Goal: Task Accomplishment & Management: Use online tool/utility

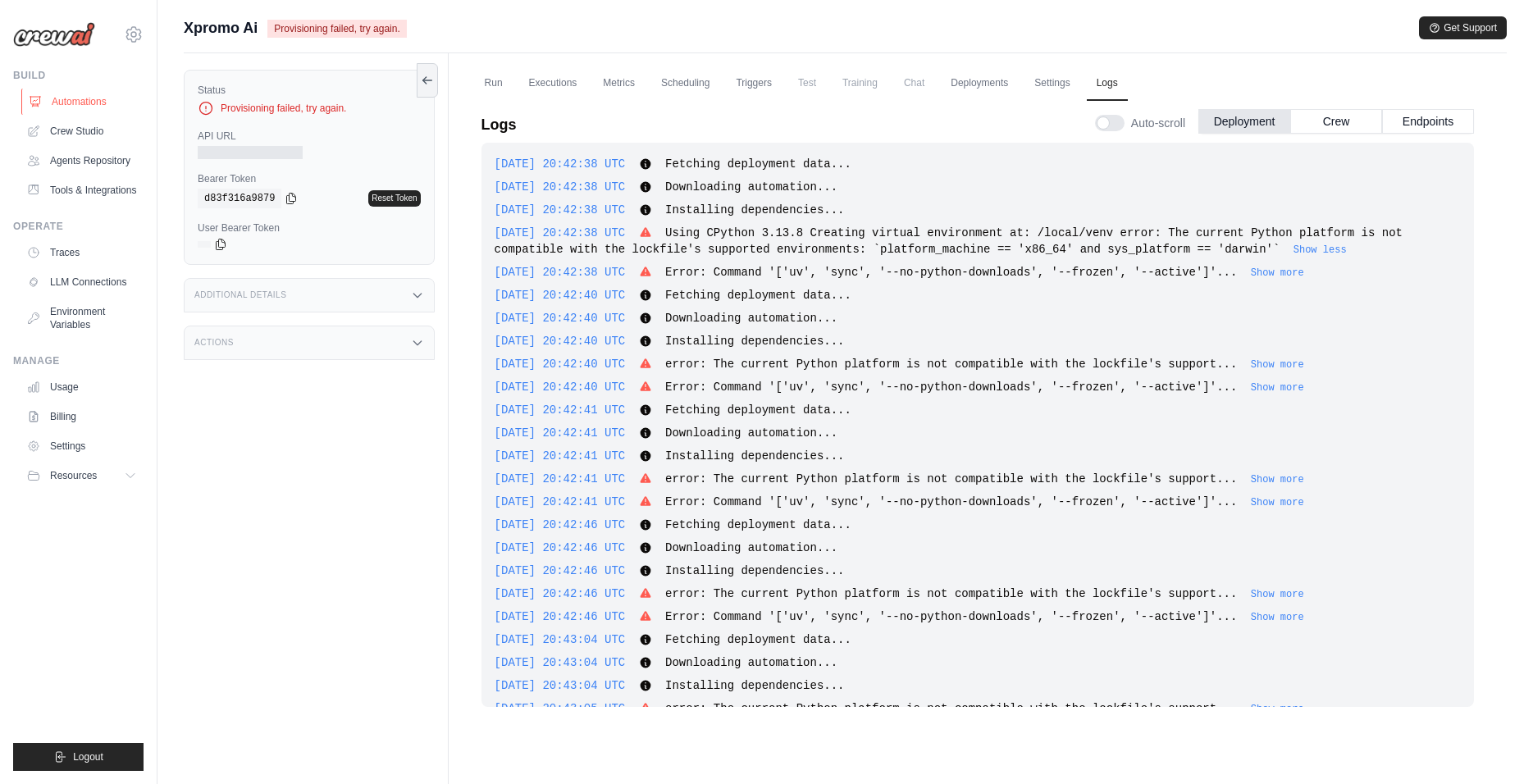
click at [55, 97] on link "Automations" at bounding box center [83, 102] width 124 height 27
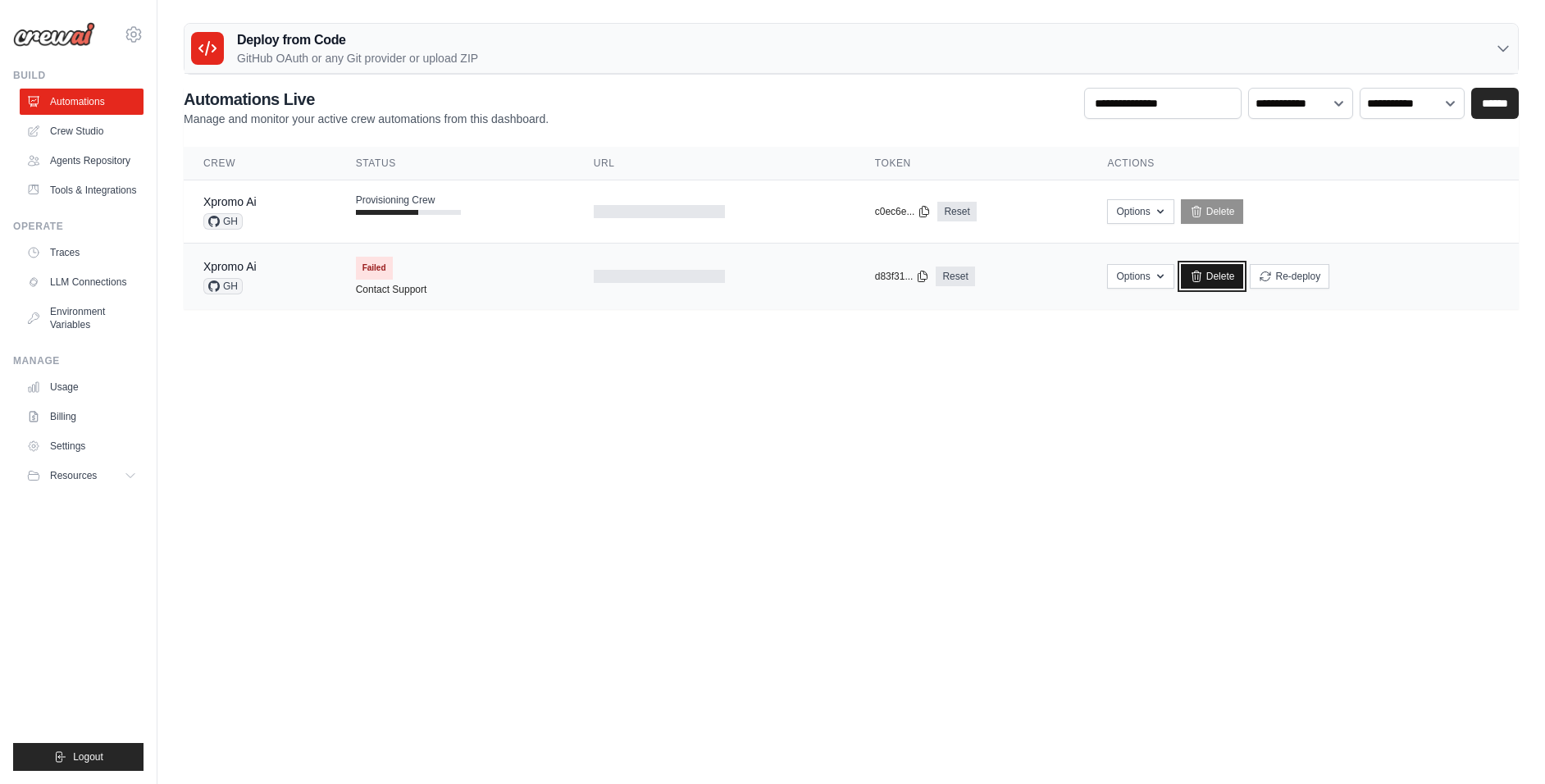
click at [1207, 275] on link "Delete" at bounding box center [1213, 277] width 63 height 25
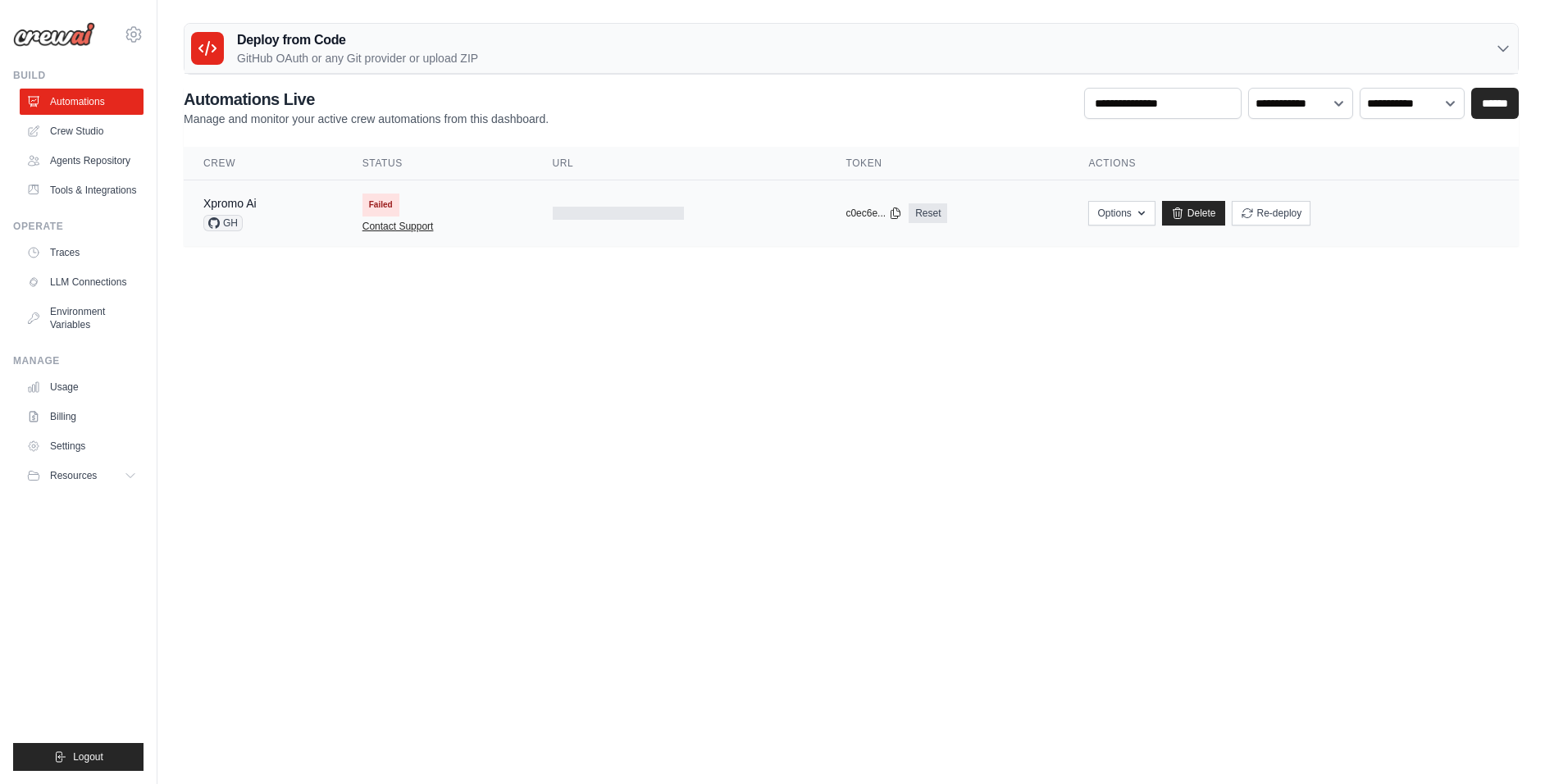
click at [382, 222] on link "Contact Support" at bounding box center [398, 227] width 71 height 13
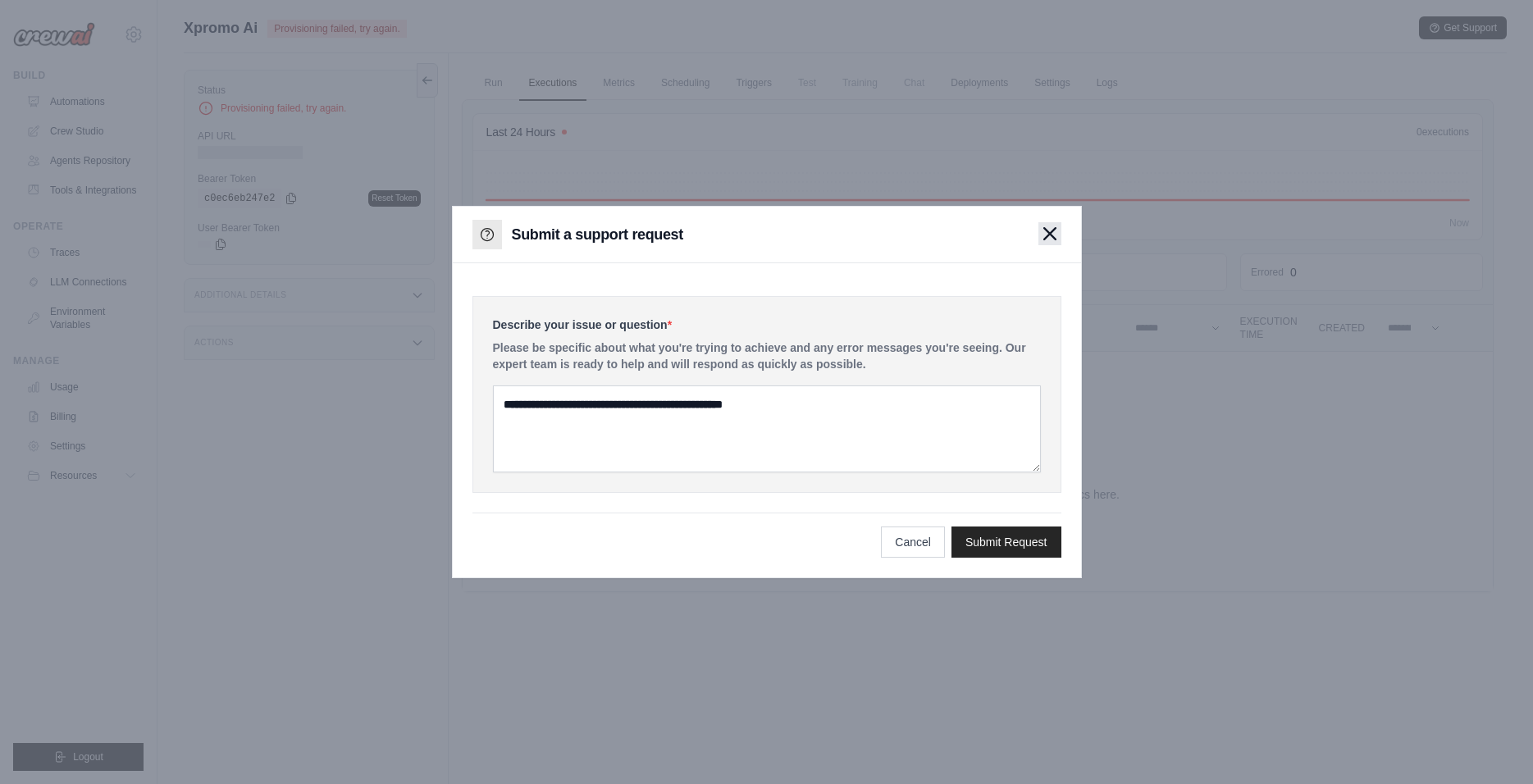
click at [1057, 233] on button "button" at bounding box center [1050, 234] width 23 height 23
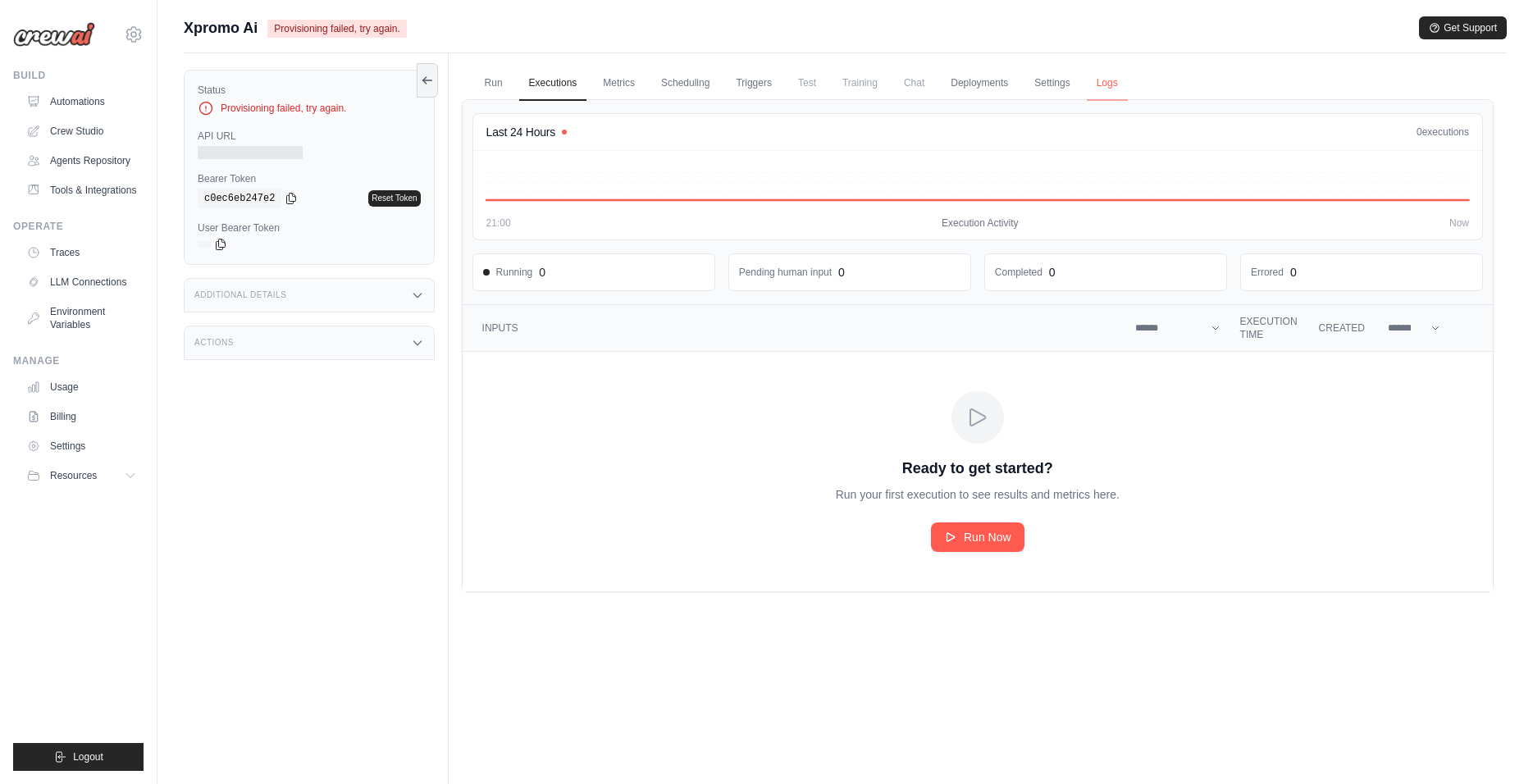
click at [1118, 80] on link "Logs" at bounding box center [1107, 83] width 41 height 34
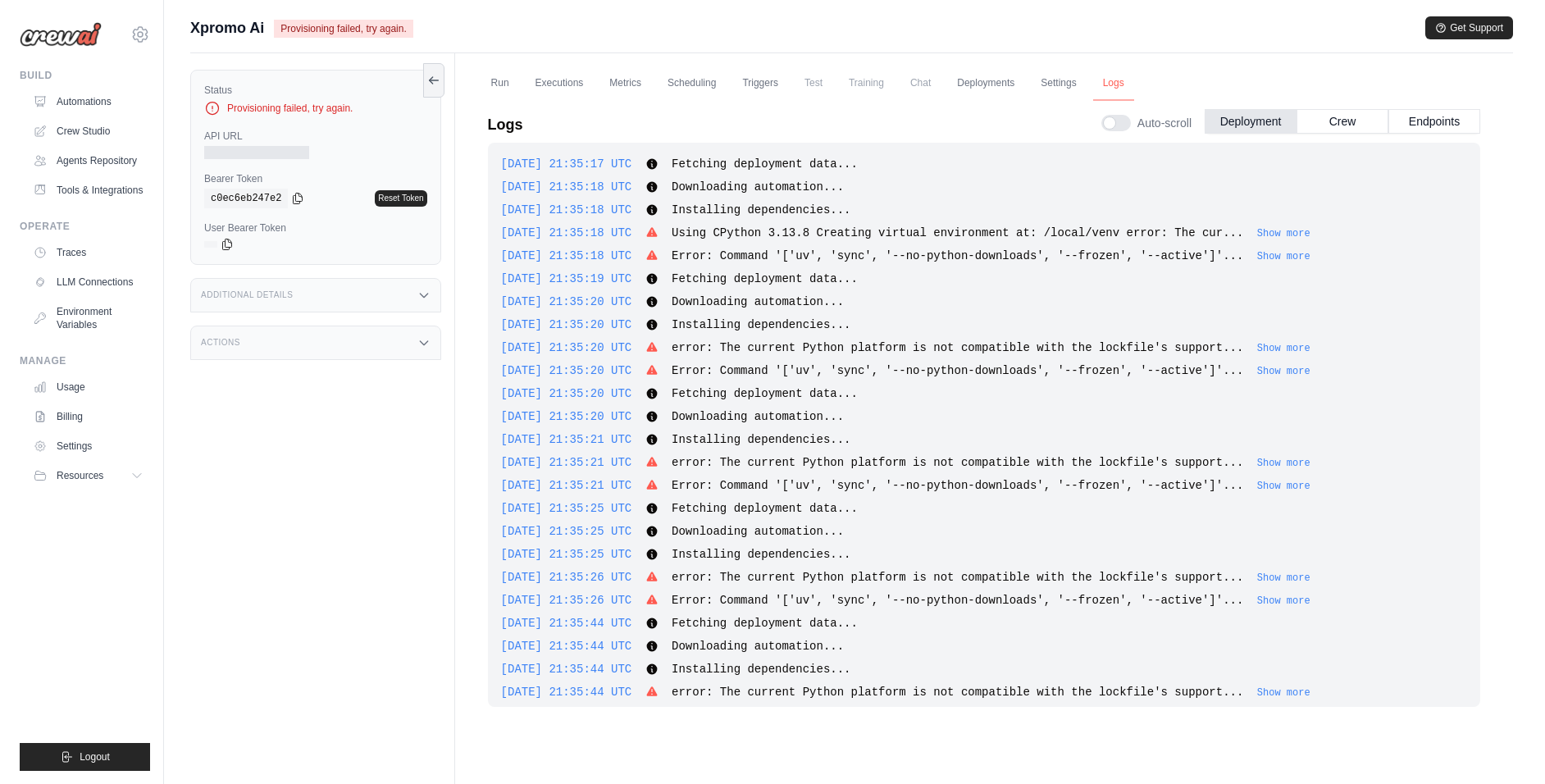
scroll to position [839, 0]
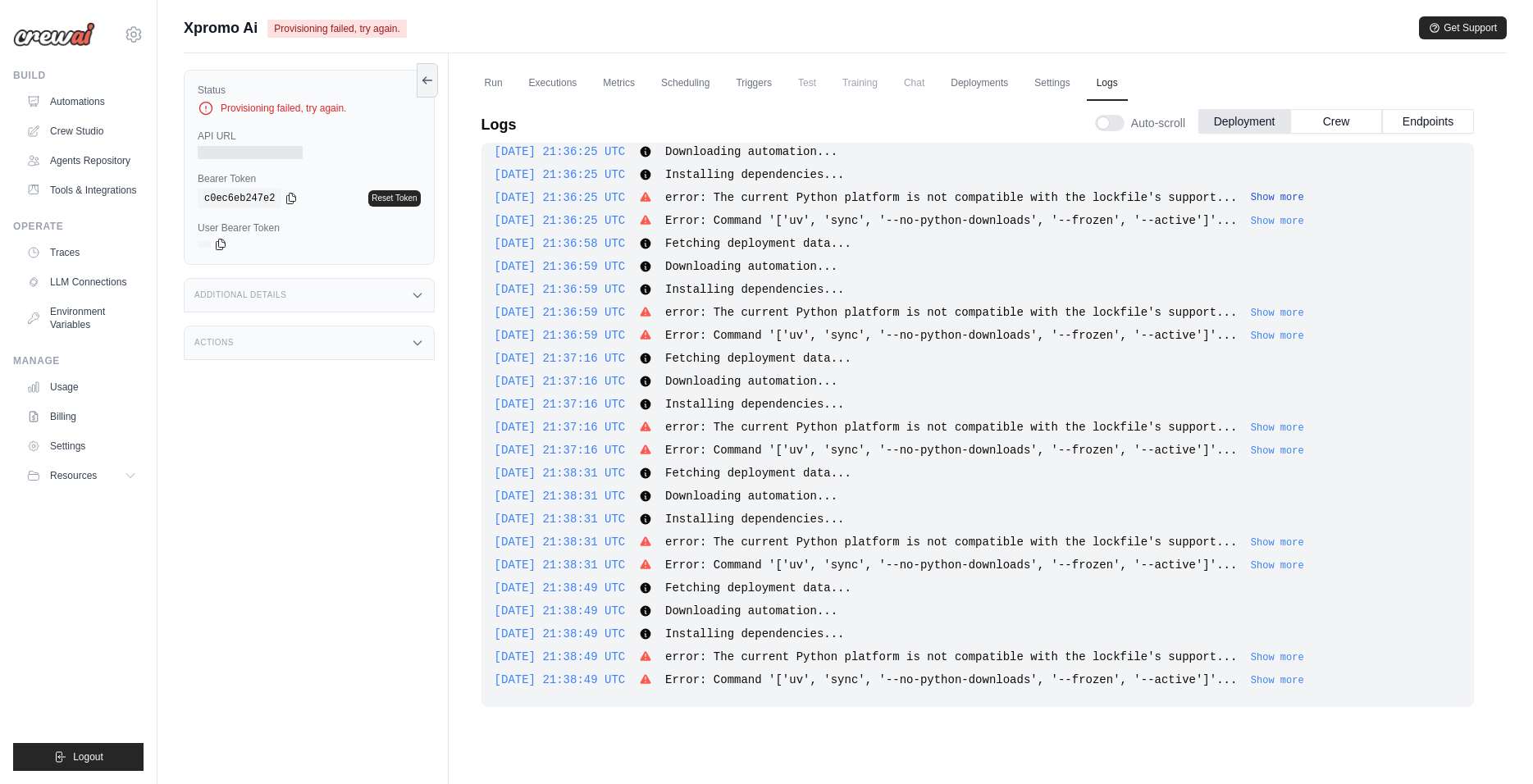
click at [1301, 197] on button "Show more" at bounding box center [1277, 198] width 53 height 13
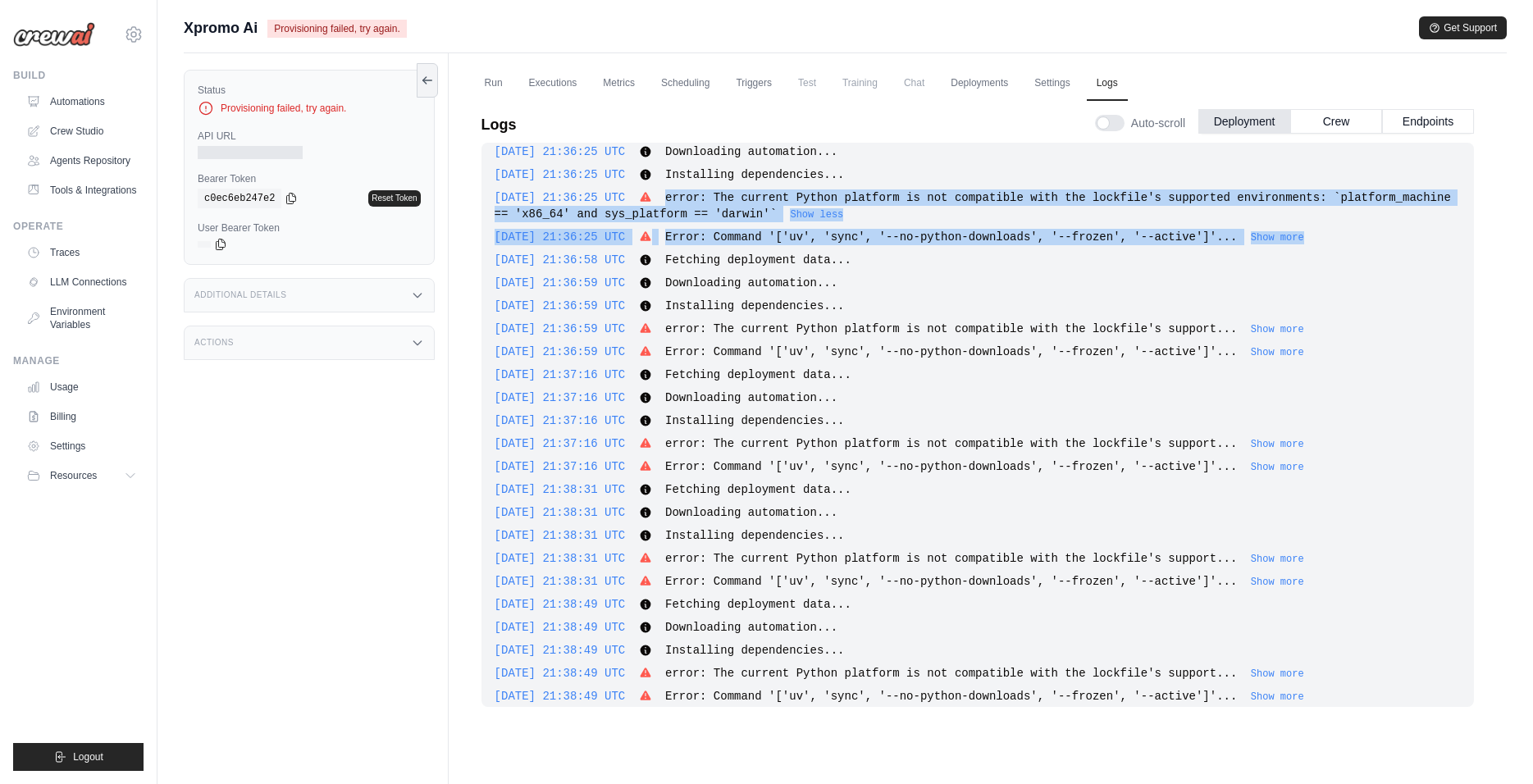
drag, startPoint x: 690, startPoint y: 194, endPoint x: 1307, endPoint y: 240, distance: 618.7
click at [1337, 247] on div "2025-10-13 21:35:17 UTC Fetching deployment data... Show more Show less 2025-10…" at bounding box center [977, 424] width 993 height 564
click at [1305, 238] on button "Show more" at bounding box center [1277, 237] width 53 height 13
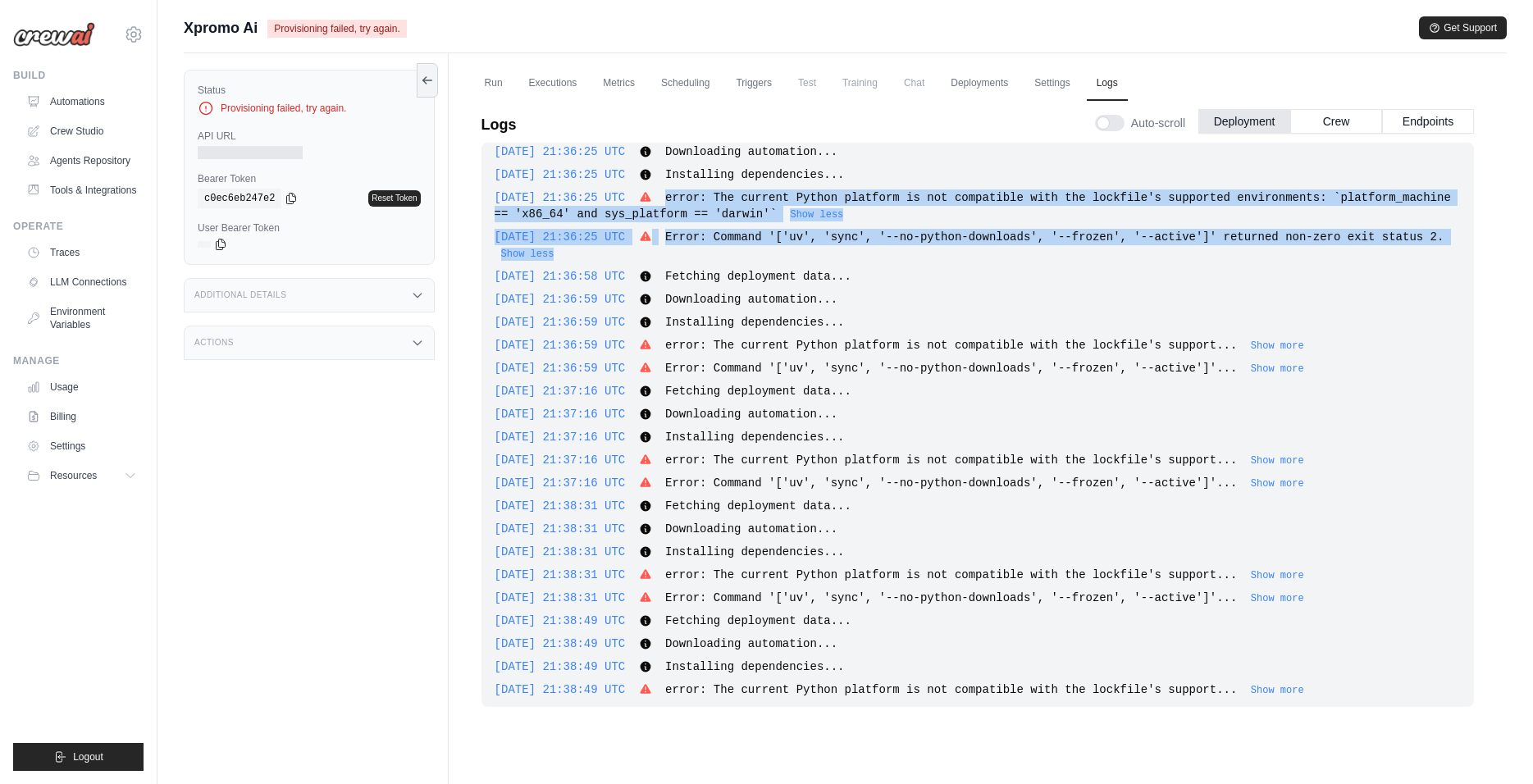
copy div "error: The current Python platform is not compatible with the lockfile's suppor…"
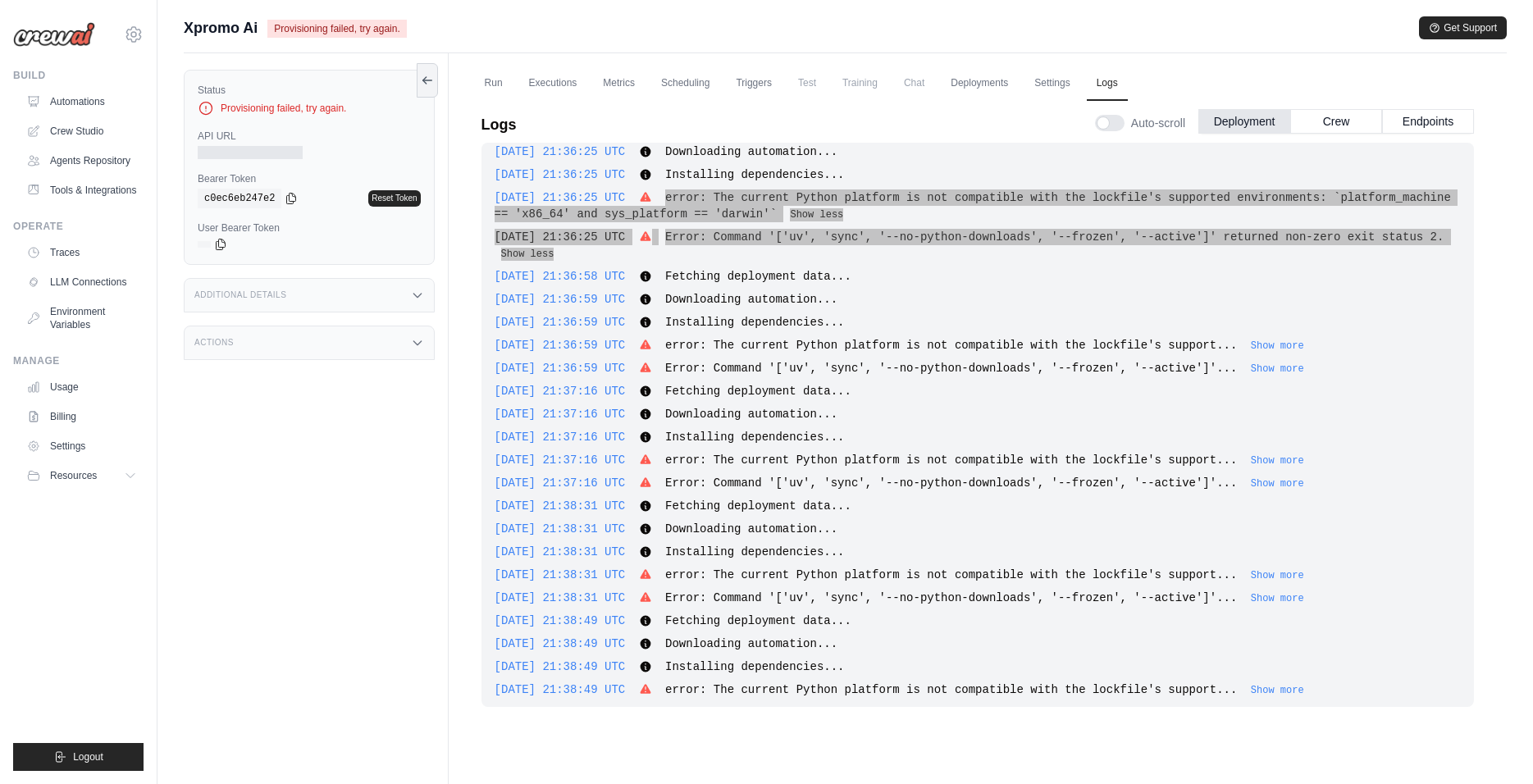
drag, startPoint x: 732, startPoint y: 204, endPoint x: 1520, endPoint y: 457, distance: 827.6
click at [0, 0] on body "alfonsigo@madhouse.com.mx Settings Build Automations" at bounding box center [766, 427] width 1533 height 854
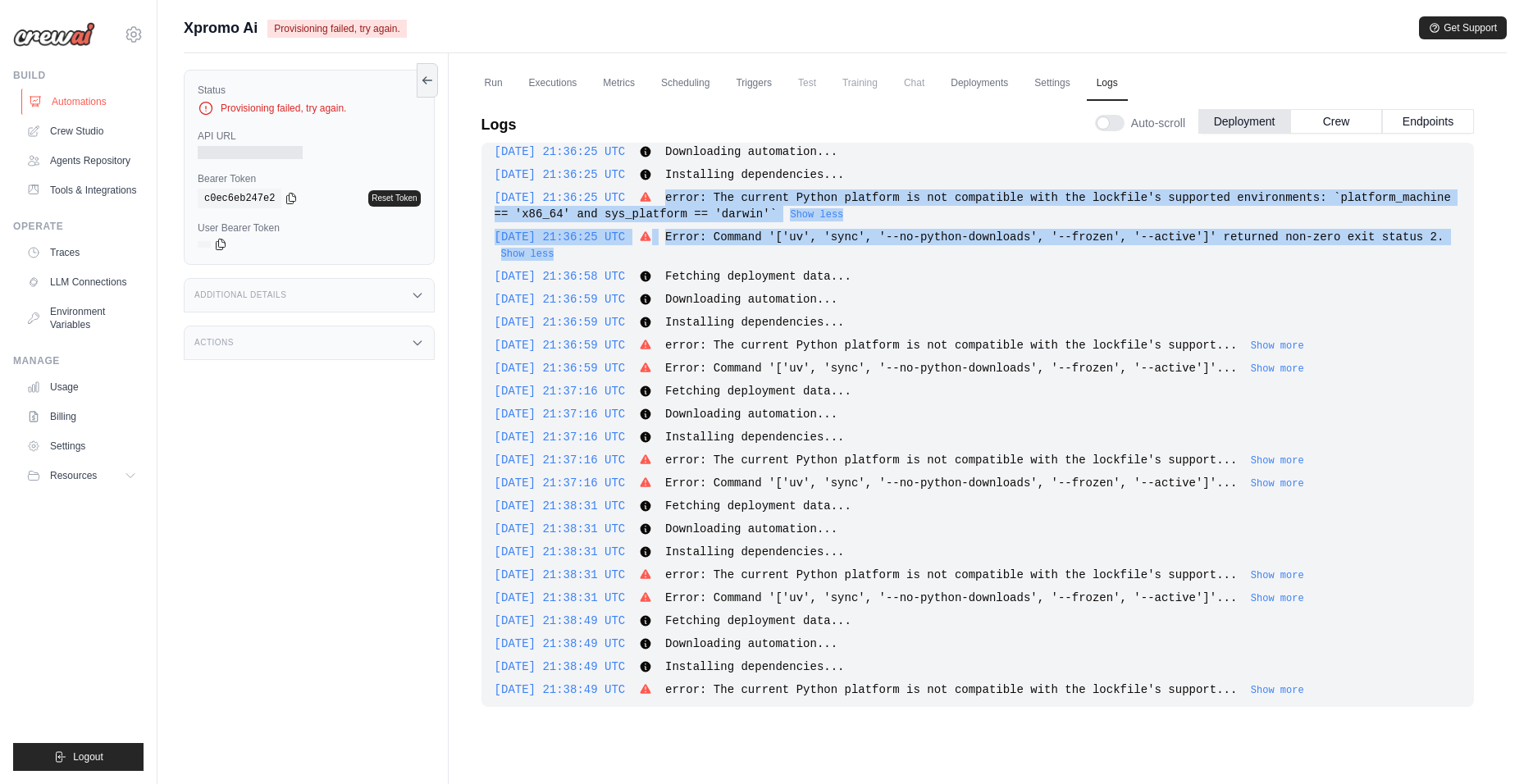
click at [87, 102] on link "Automations" at bounding box center [83, 102] width 124 height 27
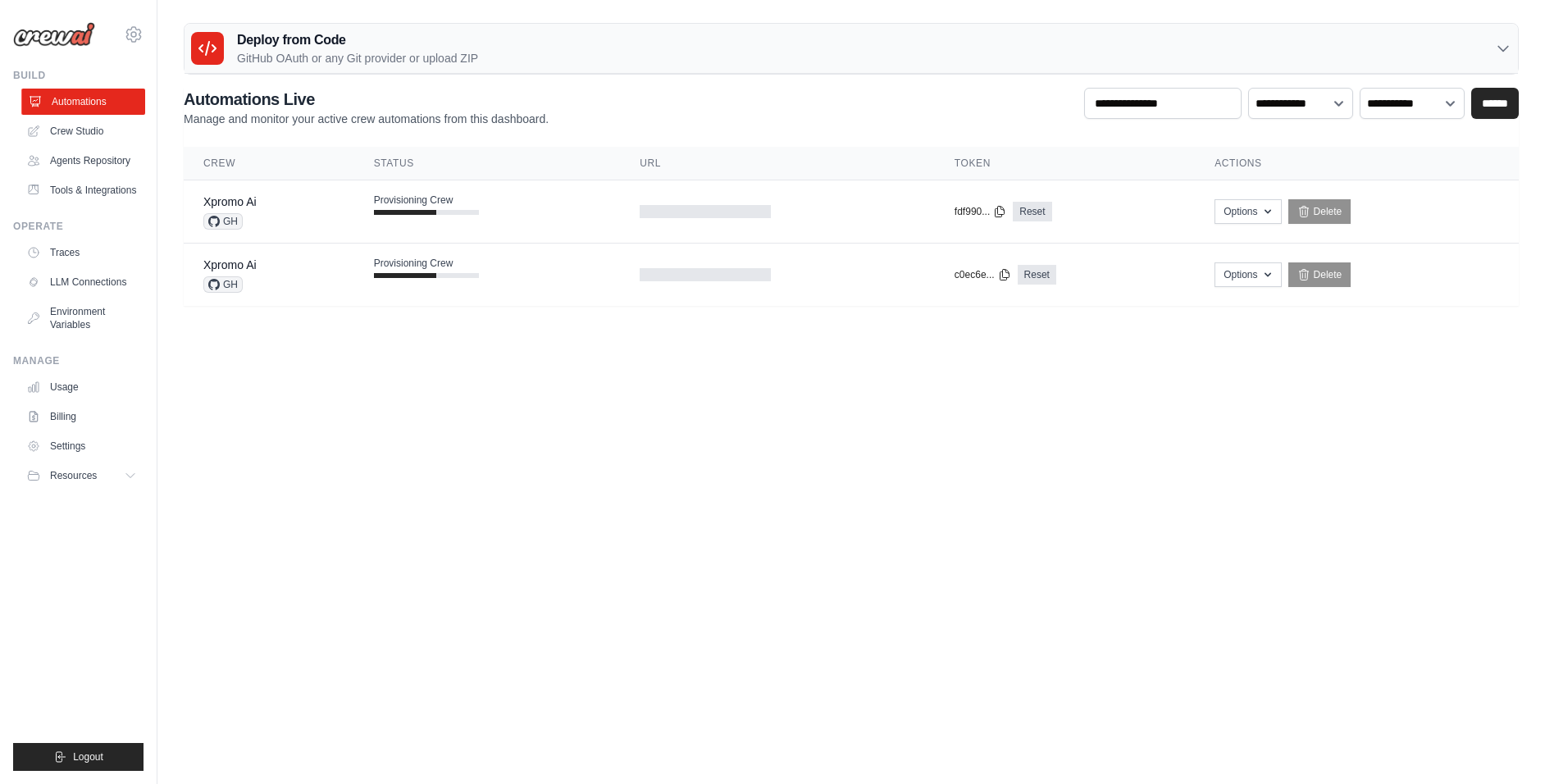
click at [80, 101] on link "Automations" at bounding box center [83, 102] width 124 height 27
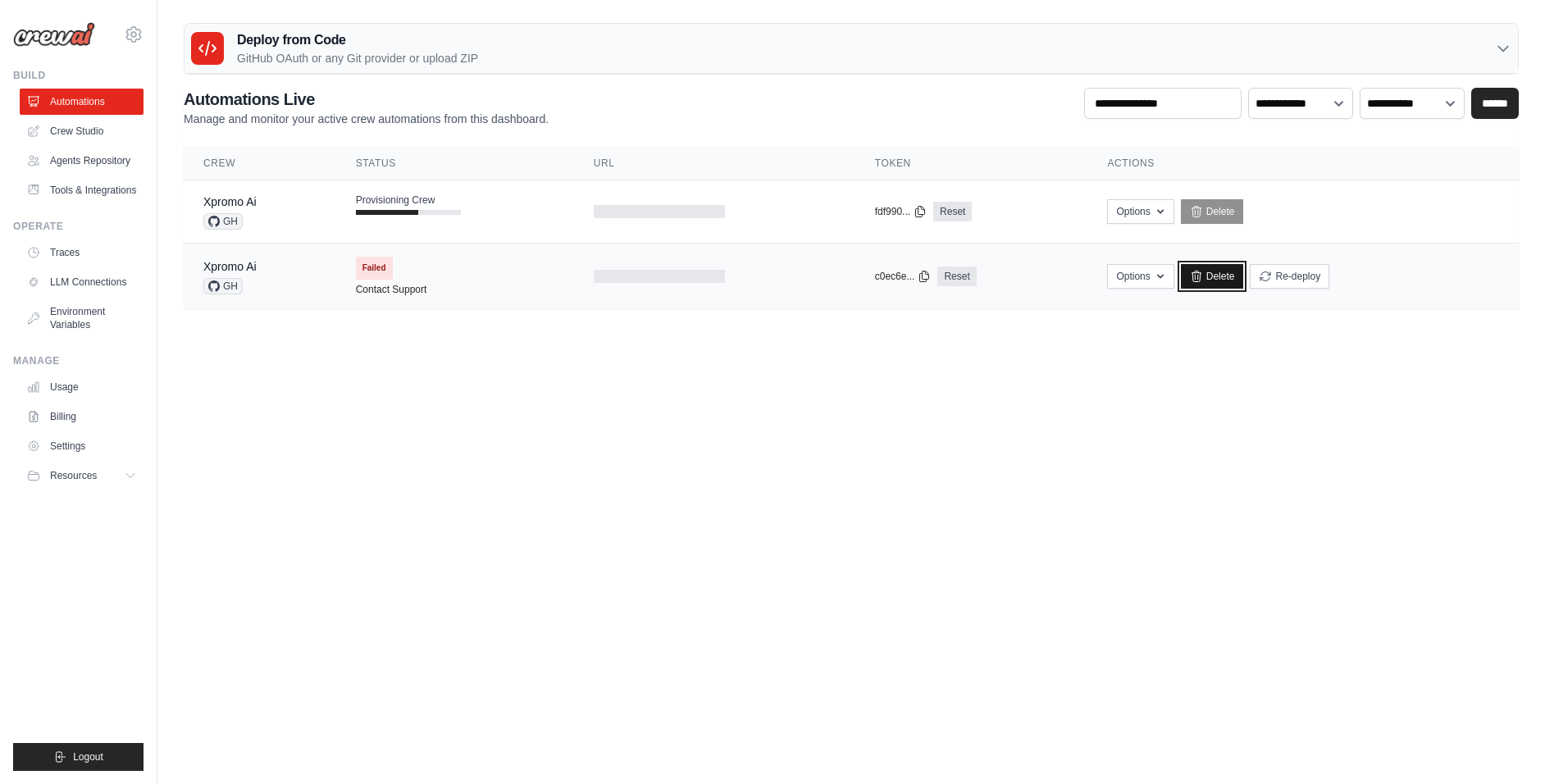
click at [1204, 277] on link "Delete" at bounding box center [1213, 277] width 63 height 25
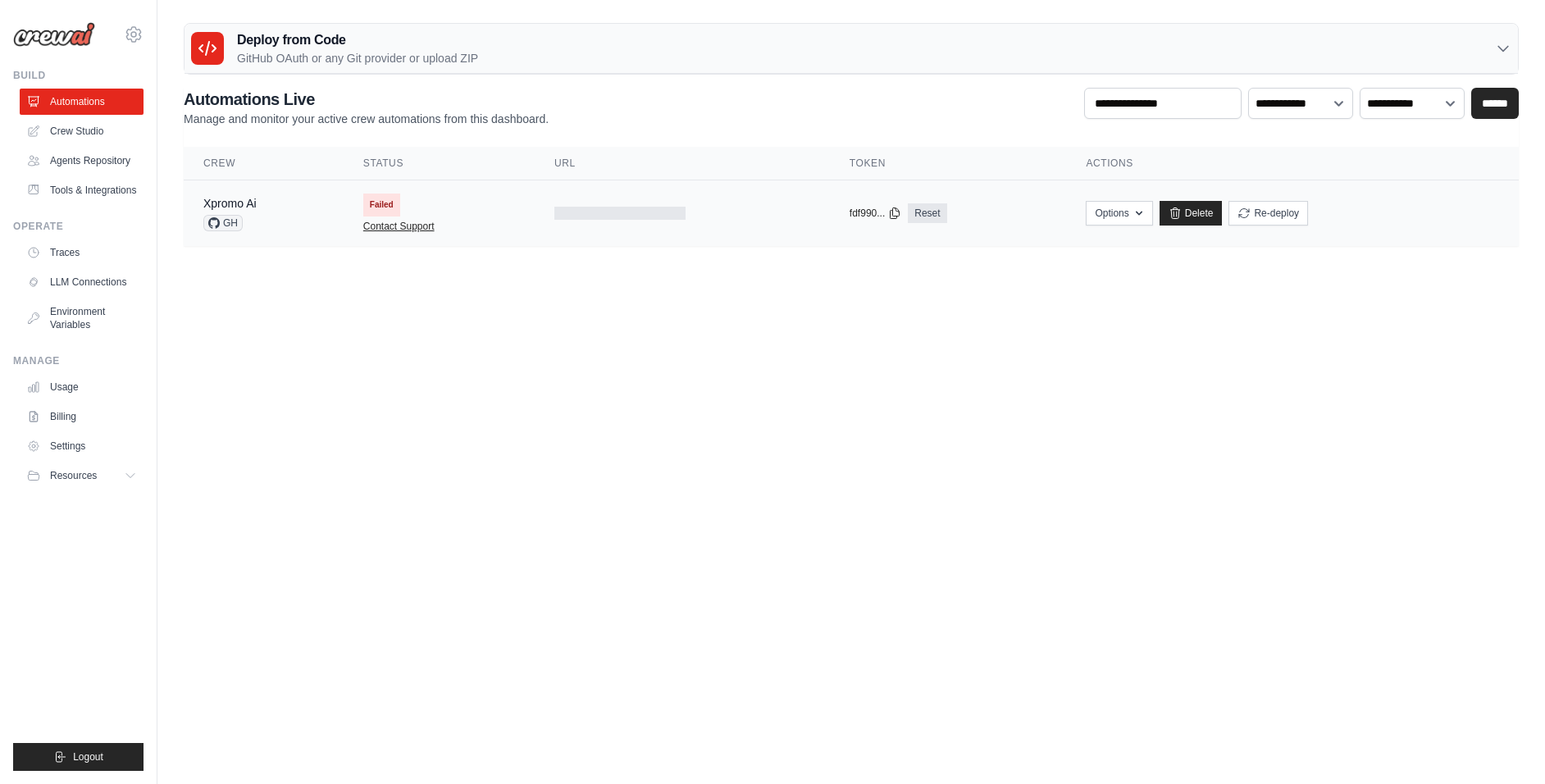
click at [386, 228] on link "Contact Support" at bounding box center [399, 227] width 71 height 13
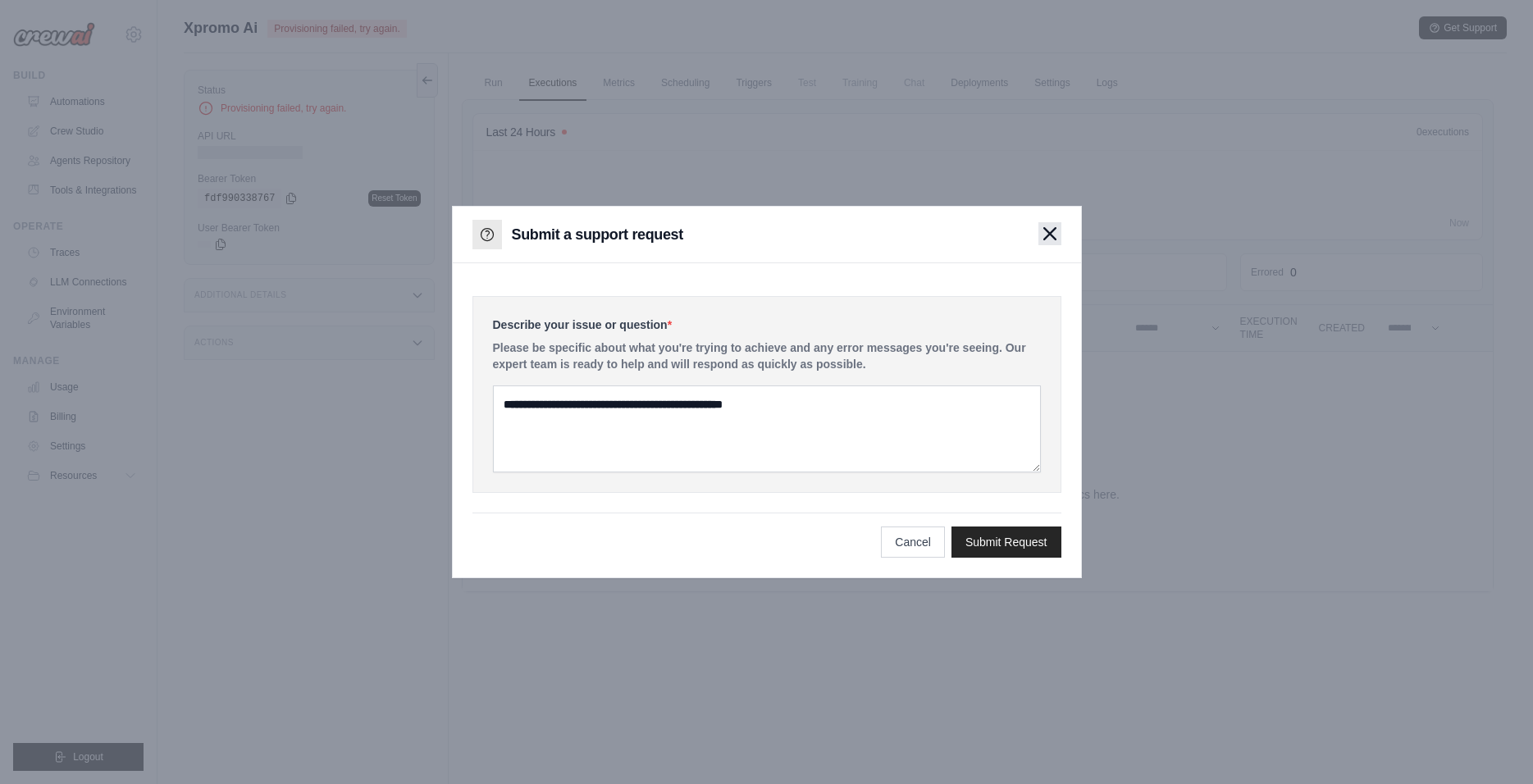
click at [1049, 235] on icon "button" at bounding box center [1050, 233] width 13 height 13
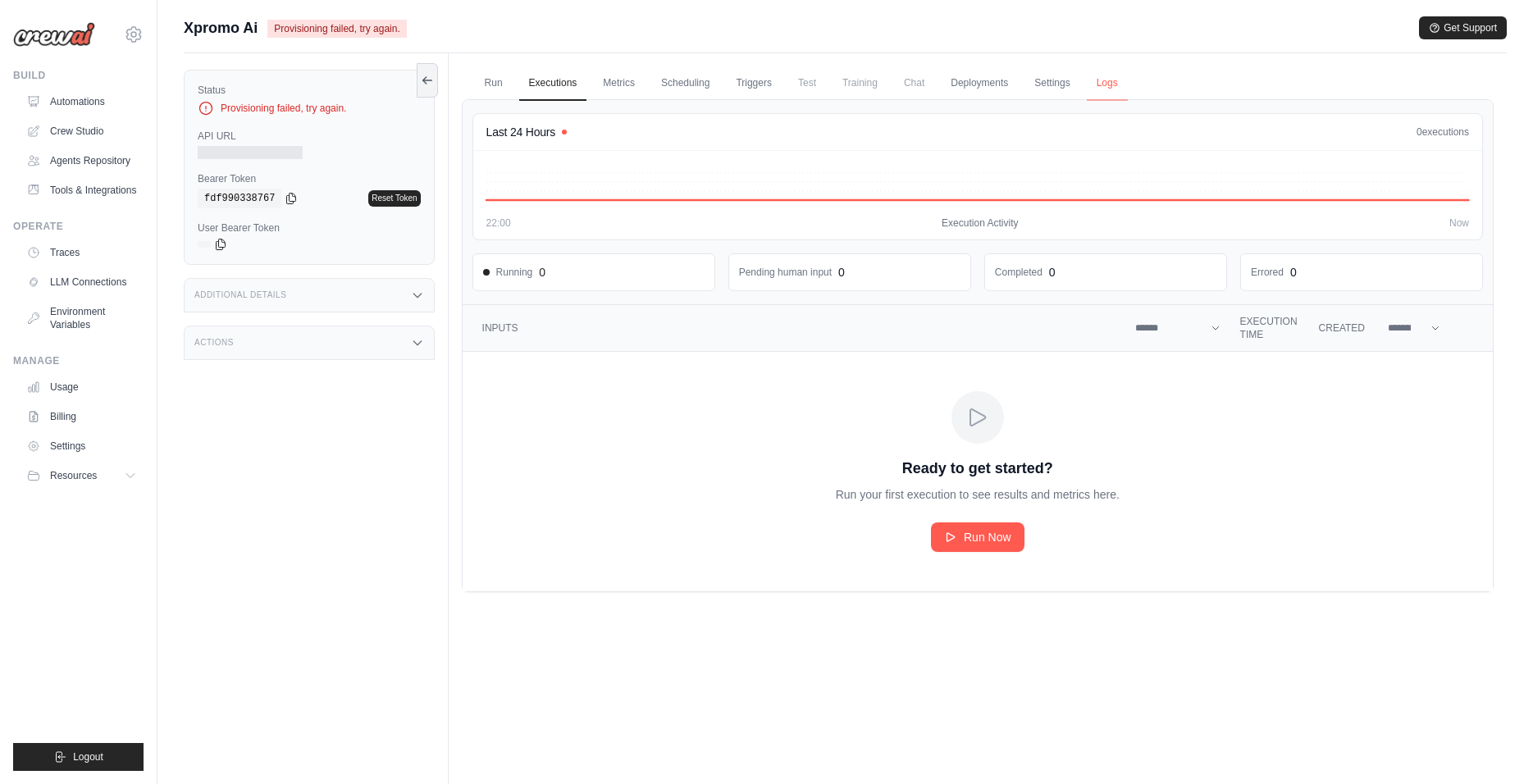
click at [1107, 90] on link "Logs" at bounding box center [1107, 83] width 41 height 34
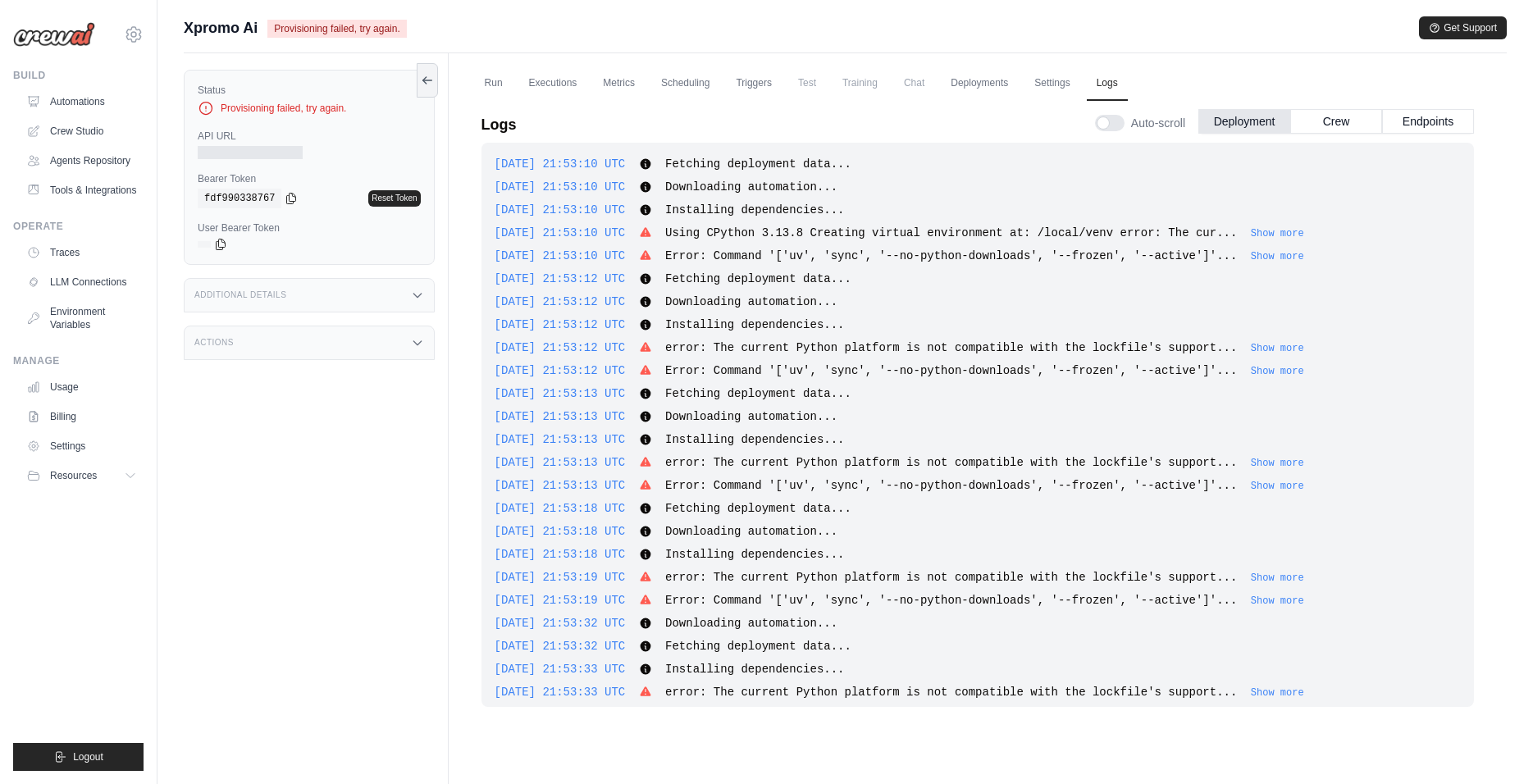
scroll to position [839, 0]
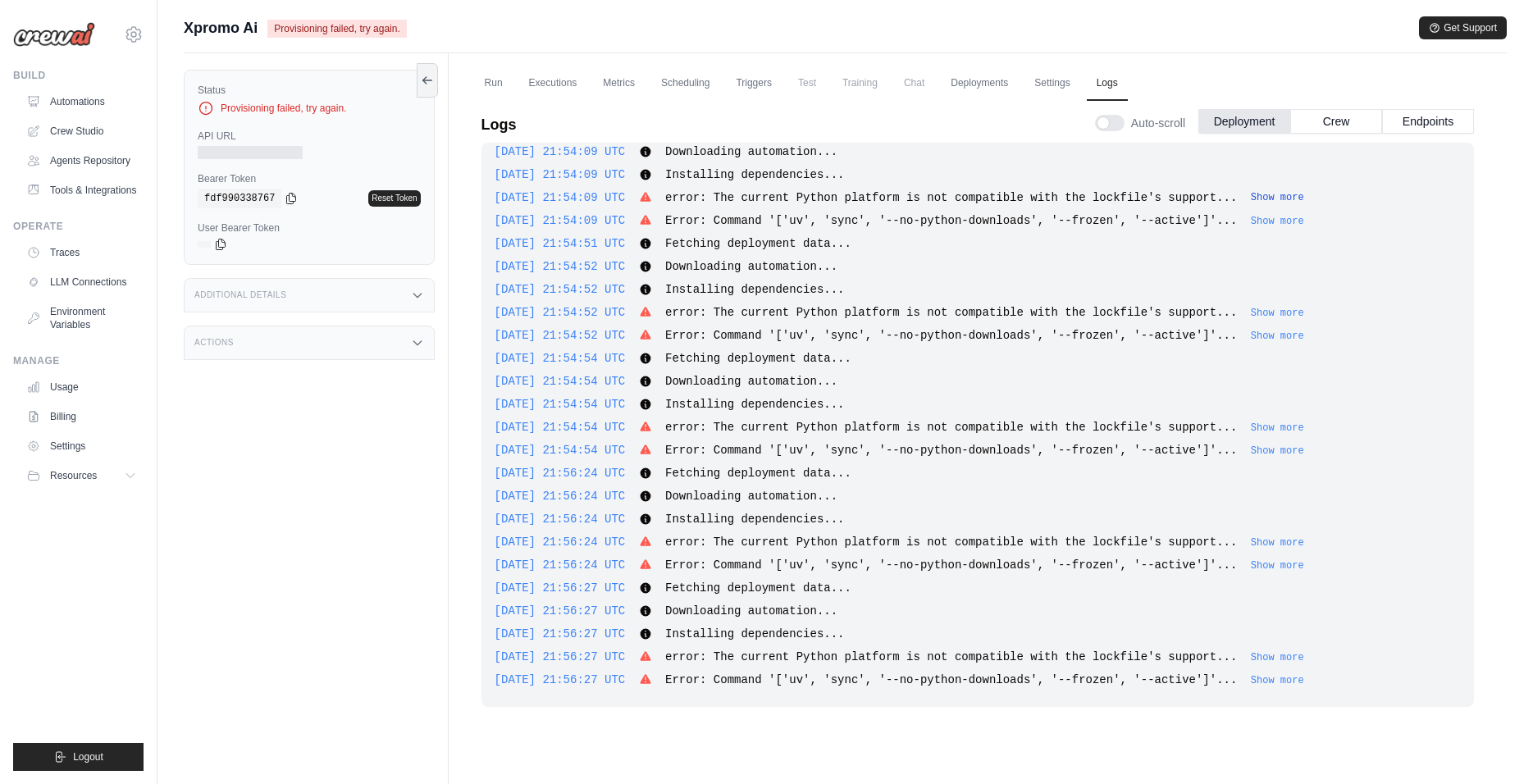
click at [1303, 198] on button "Show more" at bounding box center [1277, 198] width 53 height 13
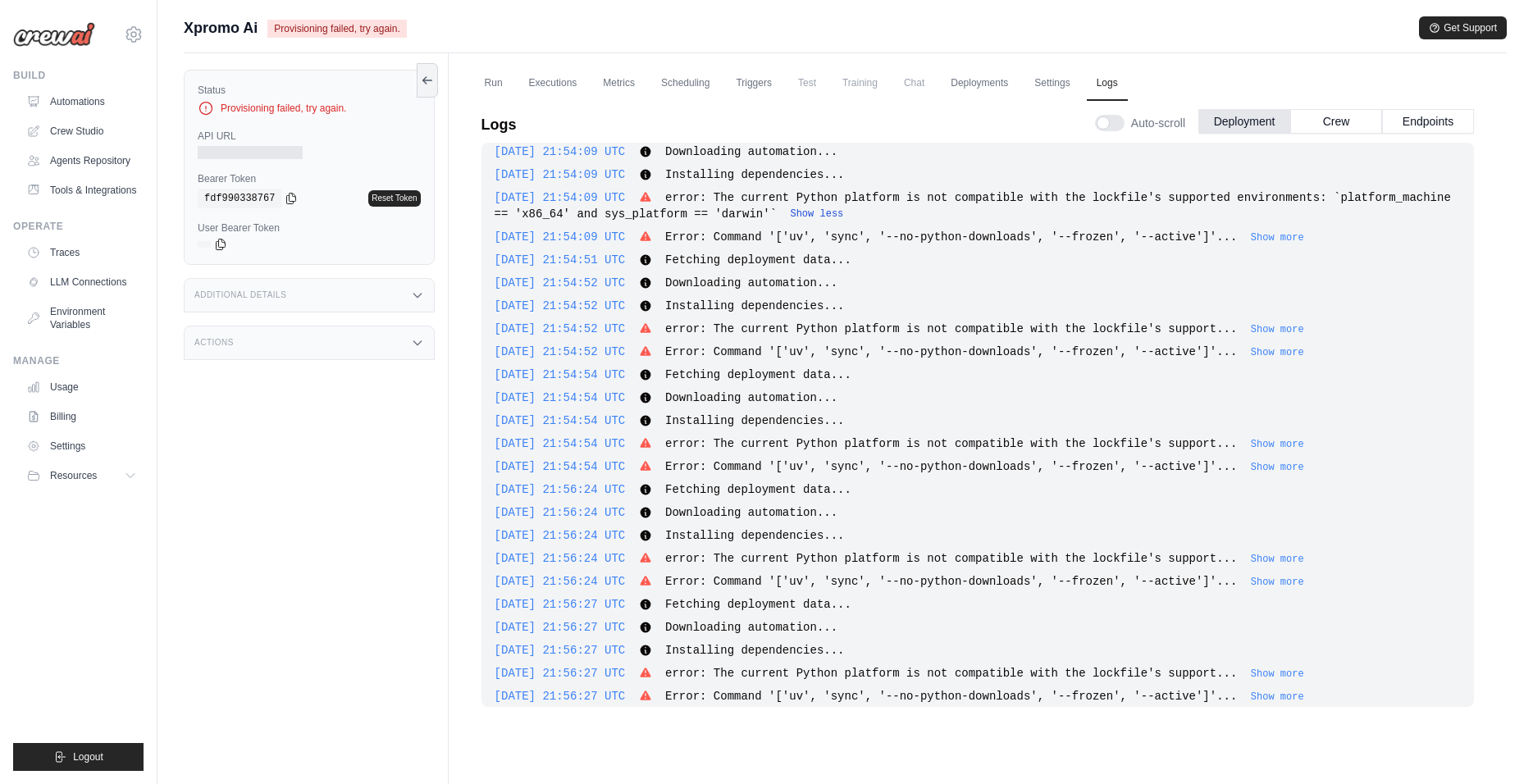
click at [843, 211] on button "Show less" at bounding box center [817, 214] width 53 height 13
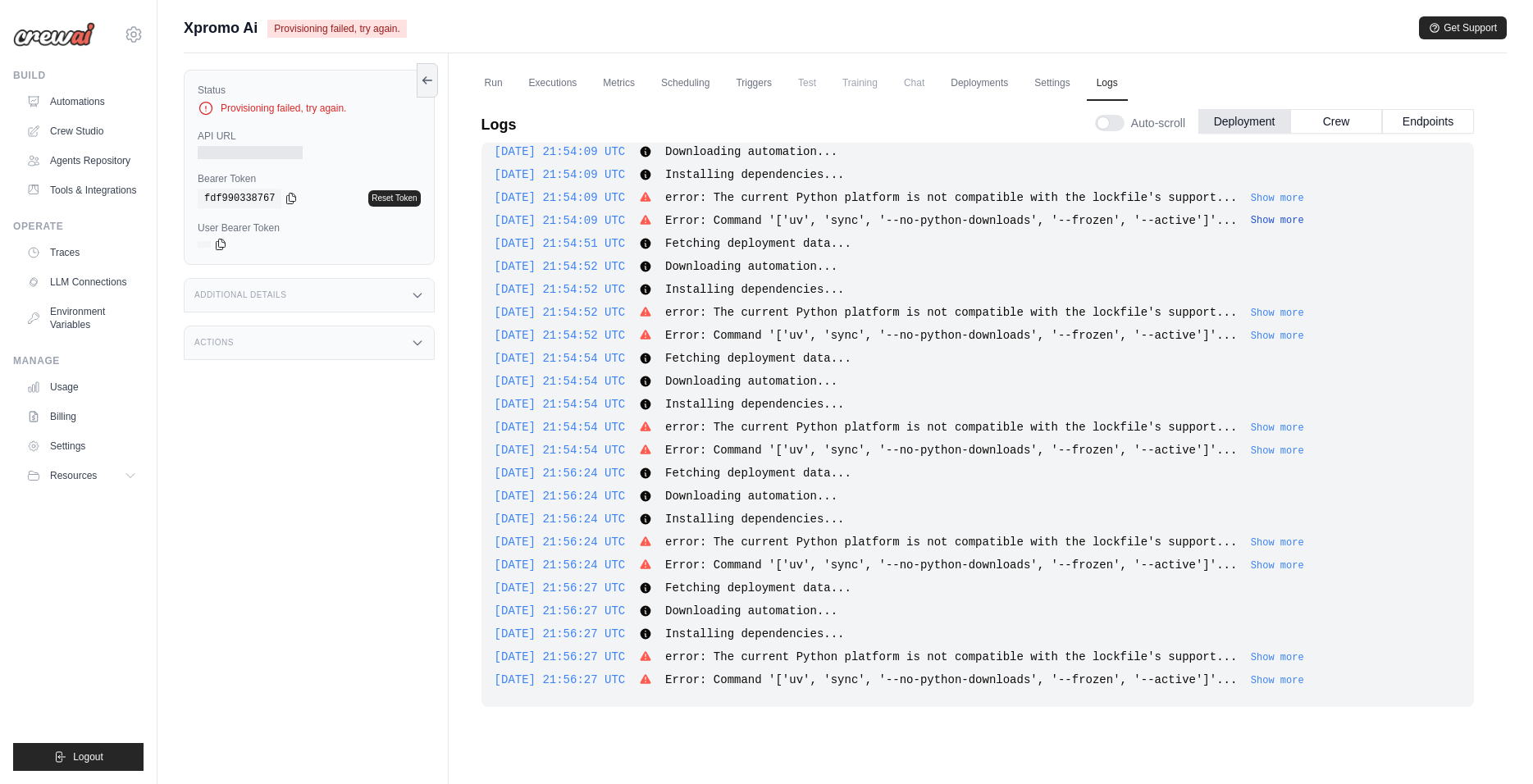
click at [1305, 219] on button "Show more" at bounding box center [1277, 221] width 53 height 13
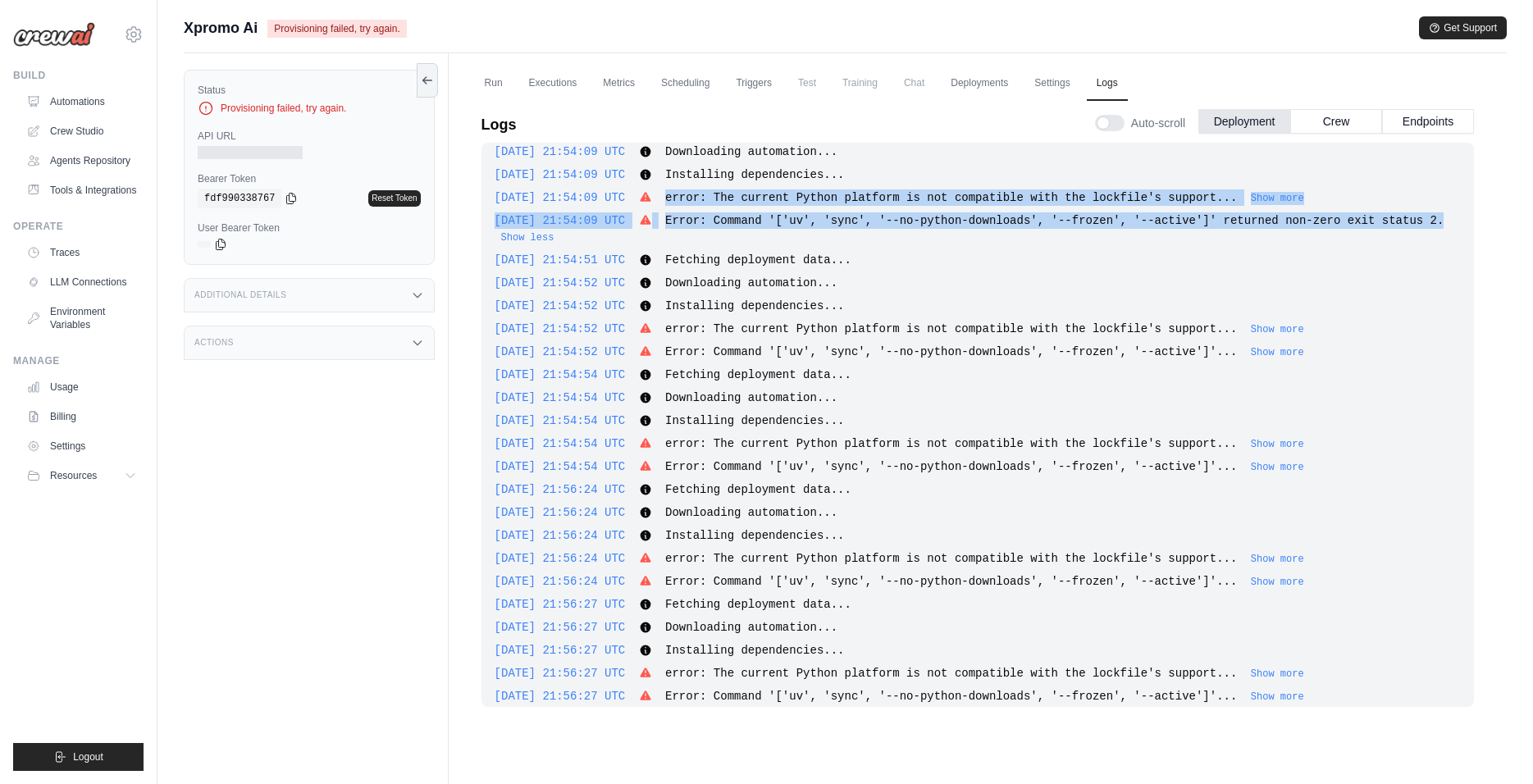
drag, startPoint x: 692, startPoint y: 197, endPoint x: 555, endPoint y: 233, distance: 141.7
click at [555, 233] on div "[DATE] 21:53:10 UTC Fetching deployment data... Show more Show less [DATE] 21:5…" at bounding box center [977, 424] width 993 height 564
copy div "error: The current Python platform is not compatible with the lockfile's suppor…"
click at [68, 97] on link "Automations" at bounding box center [83, 102] width 124 height 27
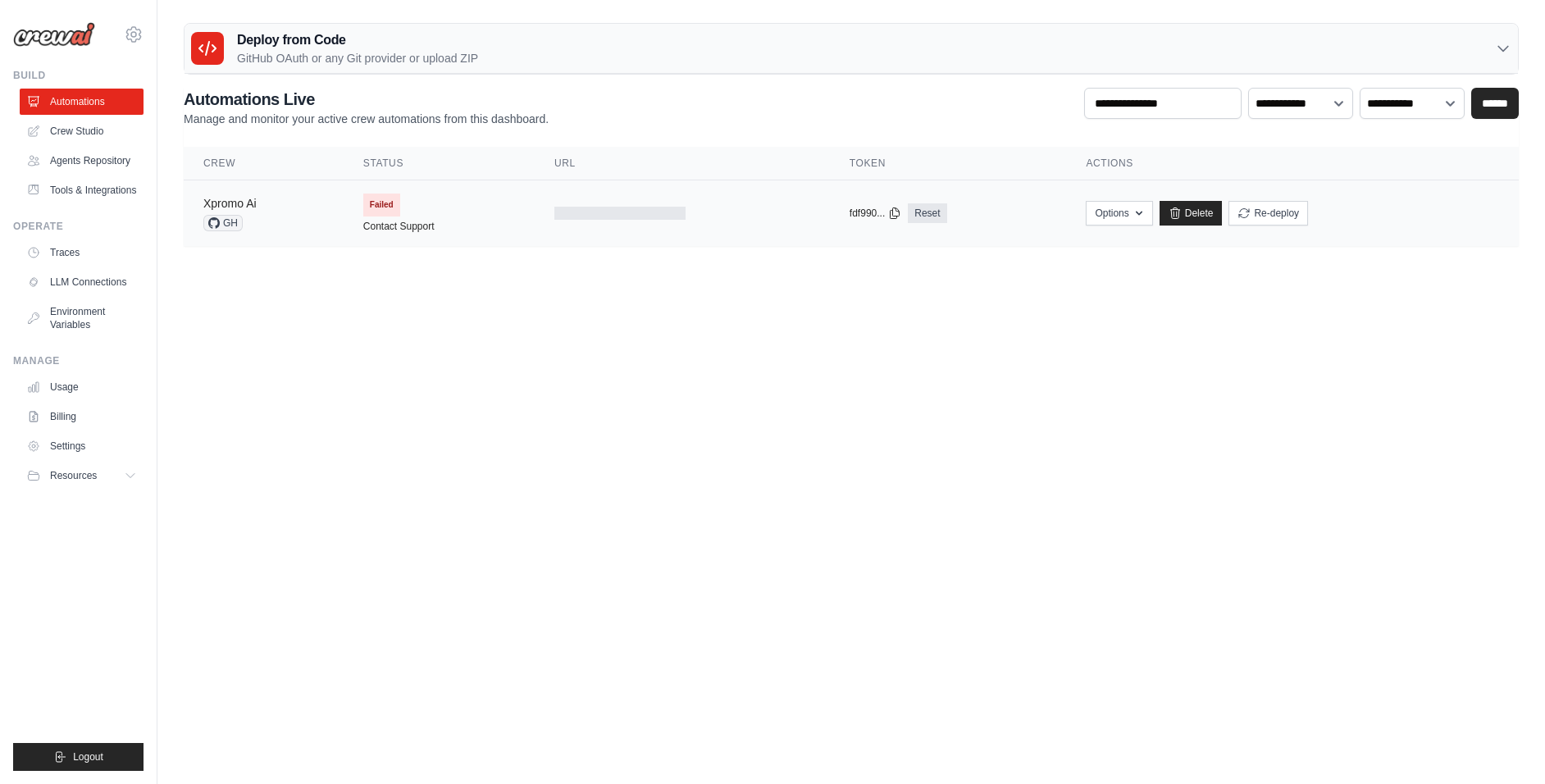
click at [243, 205] on link "Xpromo Ai" at bounding box center [230, 203] width 53 height 13
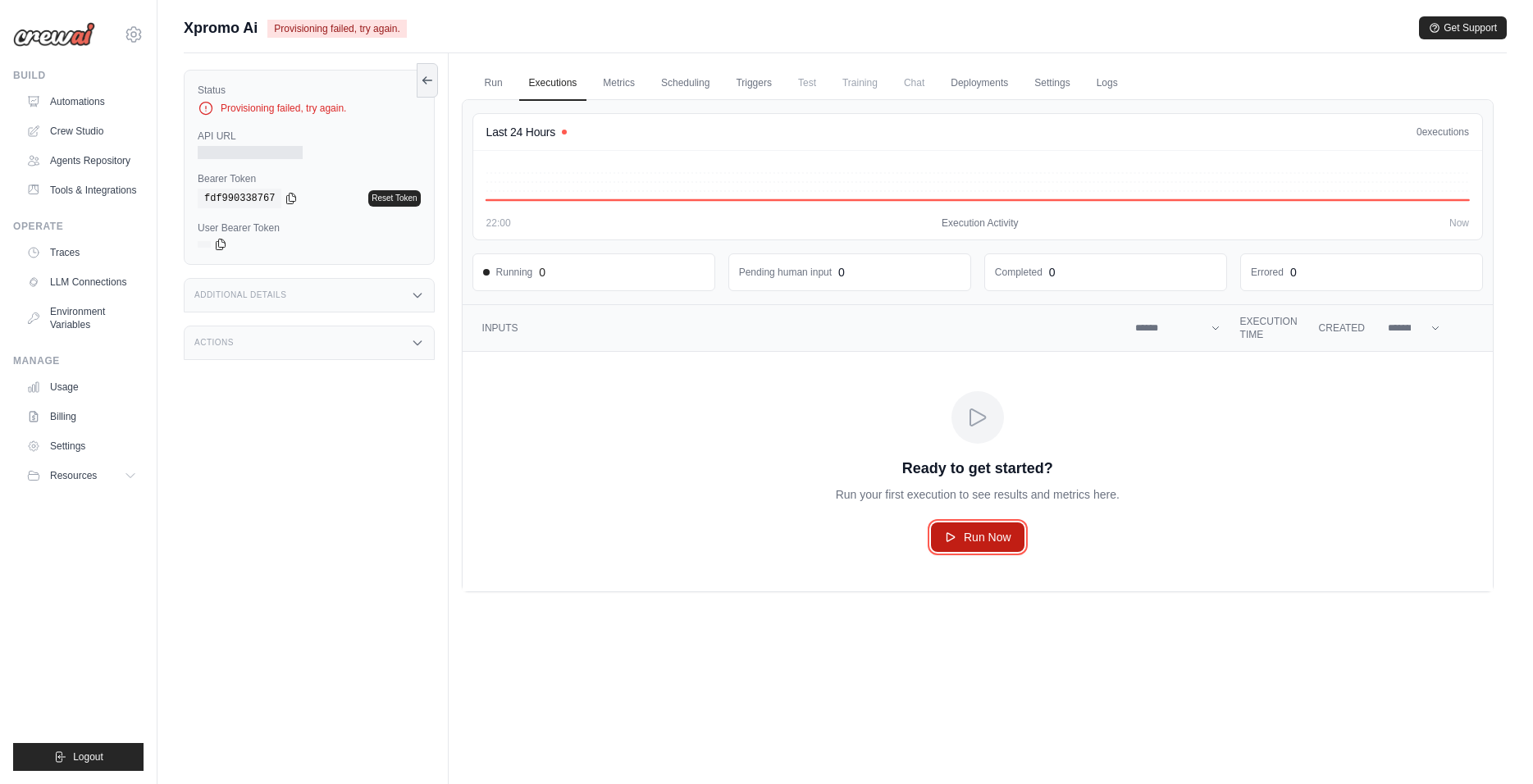
click at [988, 538] on span "Run Now" at bounding box center [987, 537] width 47 height 17
